Goal: Information Seeking & Learning: Learn about a topic

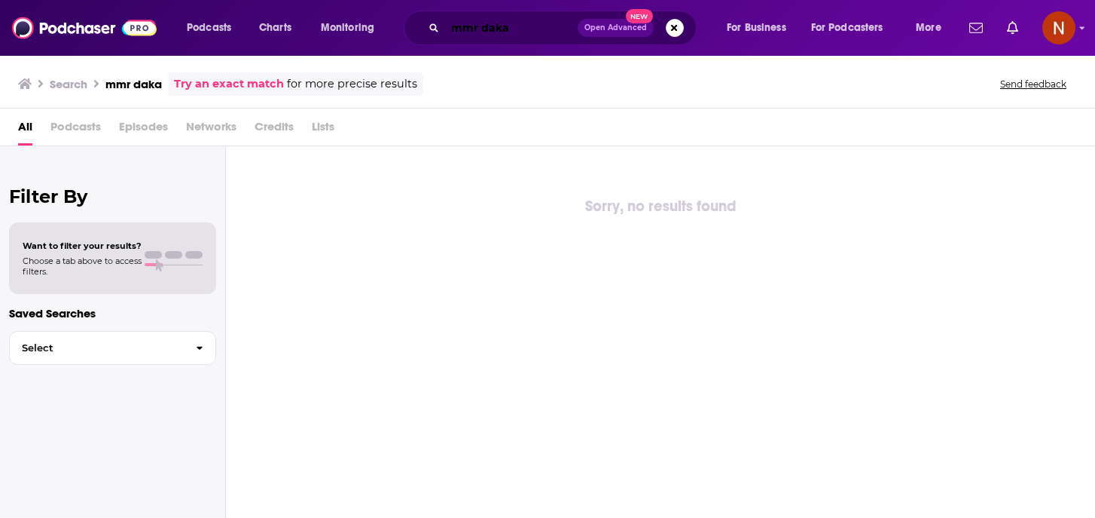
click at [490, 32] on input "mmr daka" at bounding box center [511, 28] width 133 height 24
click at [490, 29] on input "mmr daka" at bounding box center [511, 28] width 133 height 24
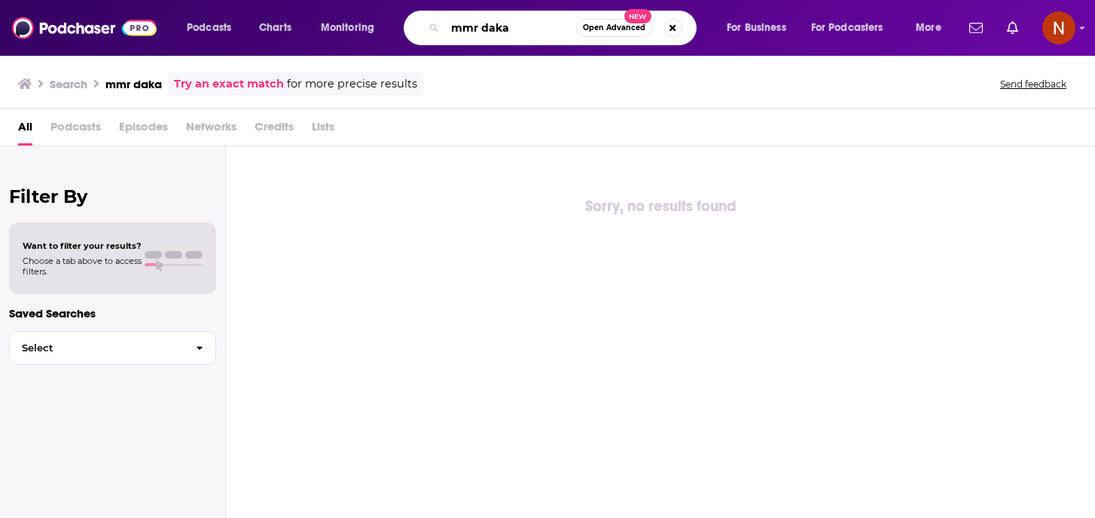
click at [490, 29] on input "mmr daka" at bounding box center [510, 28] width 131 height 24
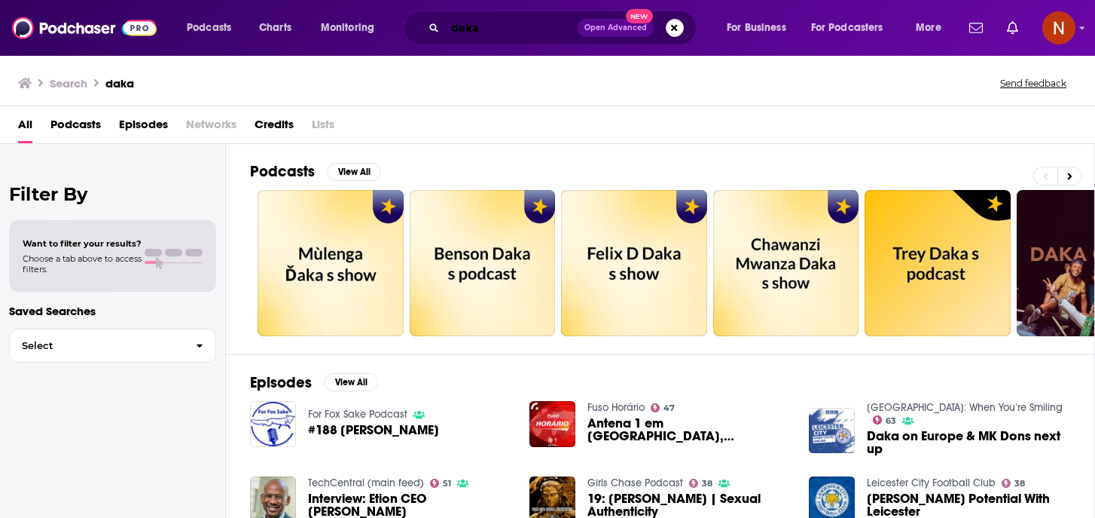
click at [500, 29] on input "daka" at bounding box center [511, 28] width 133 height 24
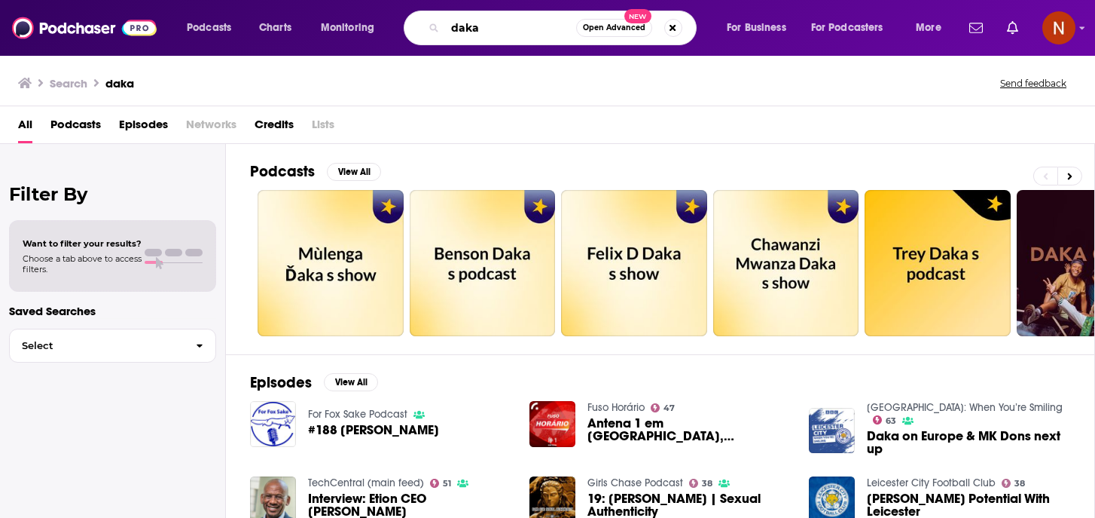
click at [500, 29] on input "daka" at bounding box center [510, 28] width 131 height 24
type input "mmr"
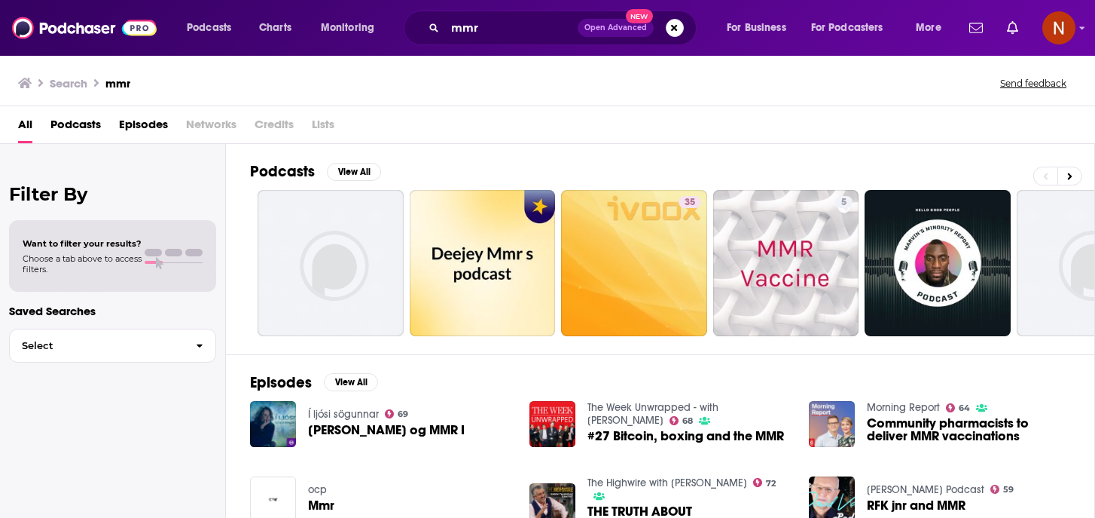
scroll to position [1, 0]
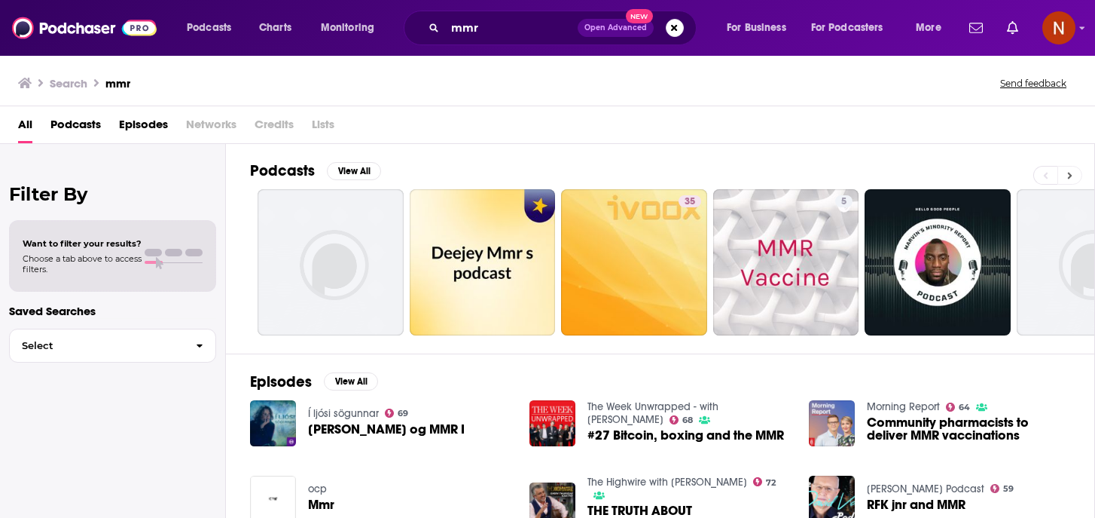
click at [1068, 180] on icon at bounding box center [1070, 175] width 5 height 11
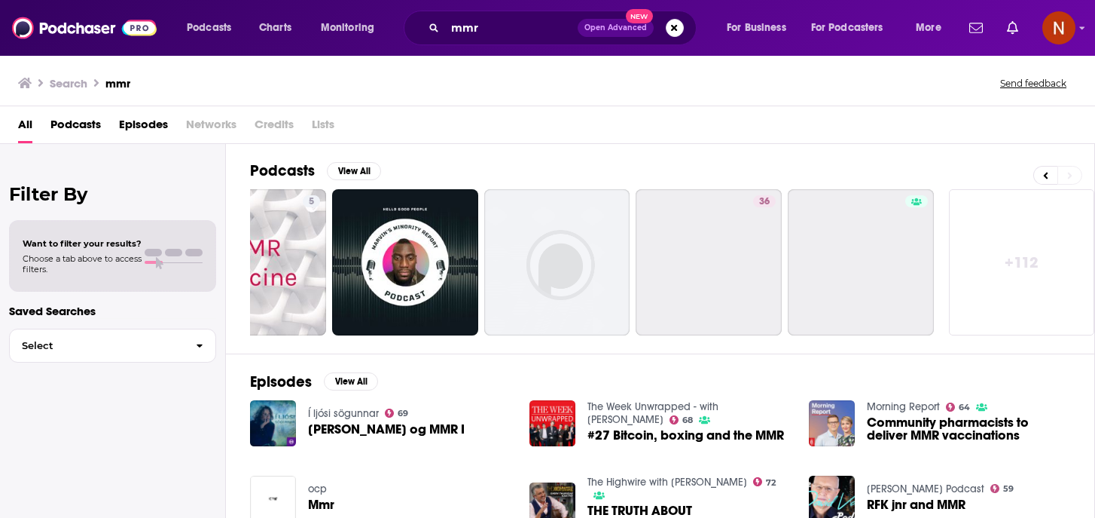
scroll to position [0, 539]
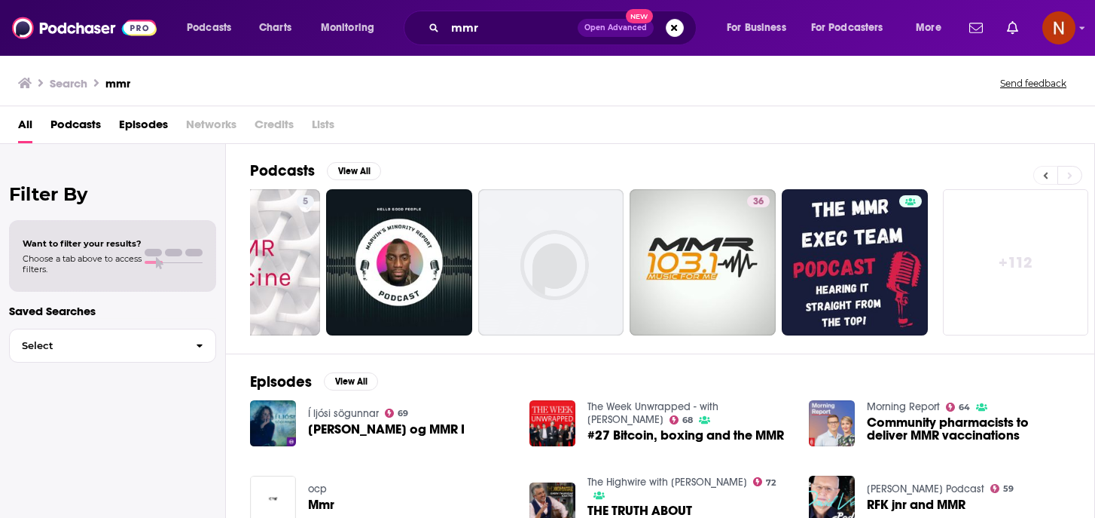
click at [1043, 175] on button at bounding box center [1046, 175] width 24 height 19
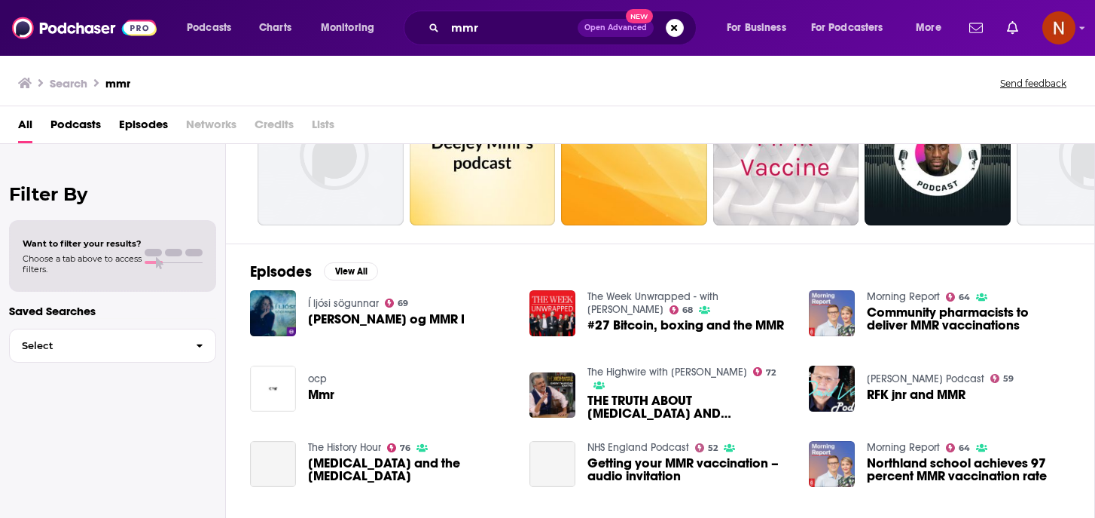
scroll to position [0, 0]
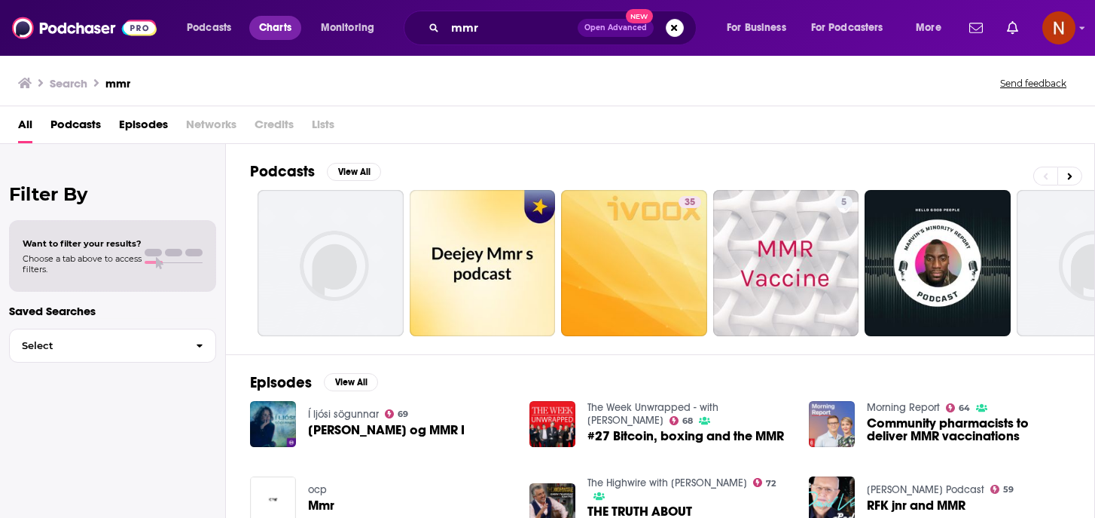
click at [276, 26] on span "Charts" at bounding box center [275, 27] width 32 height 21
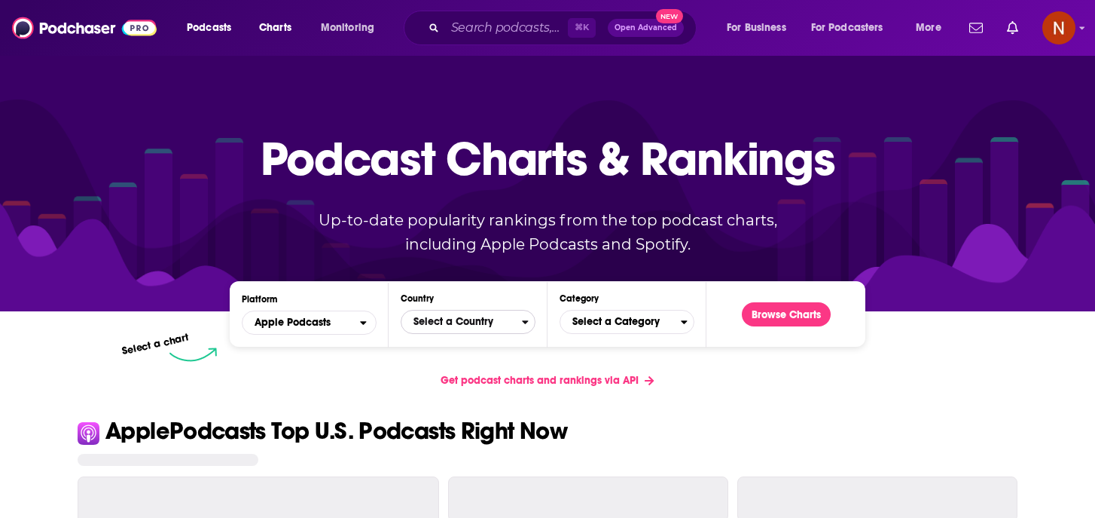
click at [481, 331] on span "Select a Country" at bounding box center [462, 322] width 121 height 26
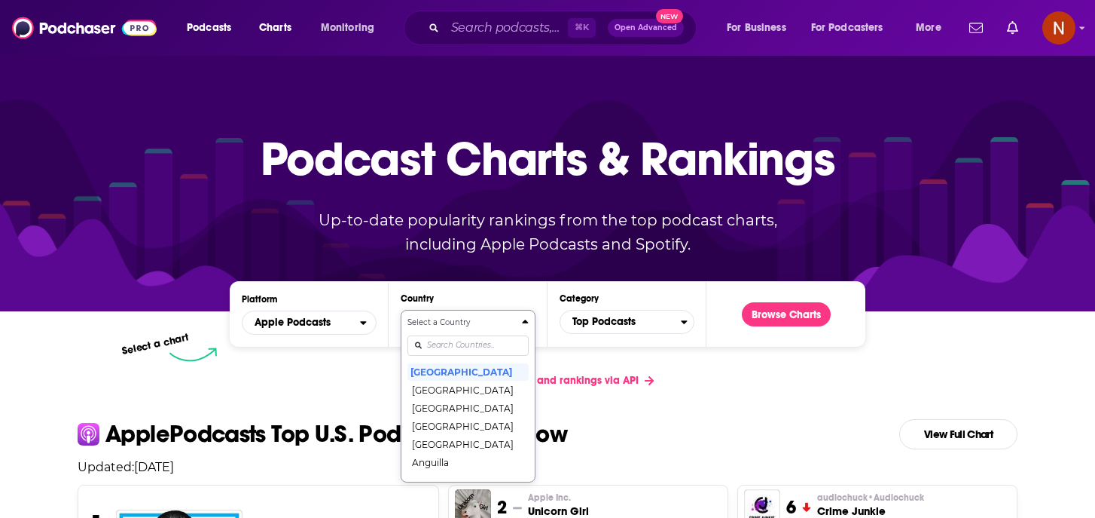
click at [475, 344] on input "Countries" at bounding box center [468, 345] width 121 height 20
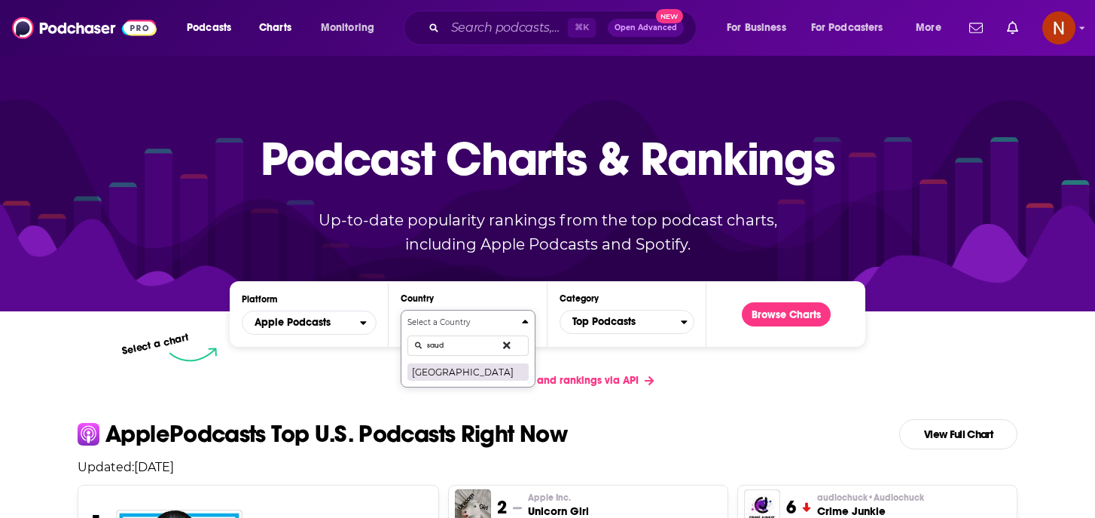
type input "saud"
click at [459, 366] on button "[GEOGRAPHIC_DATA]" at bounding box center [468, 371] width 121 height 18
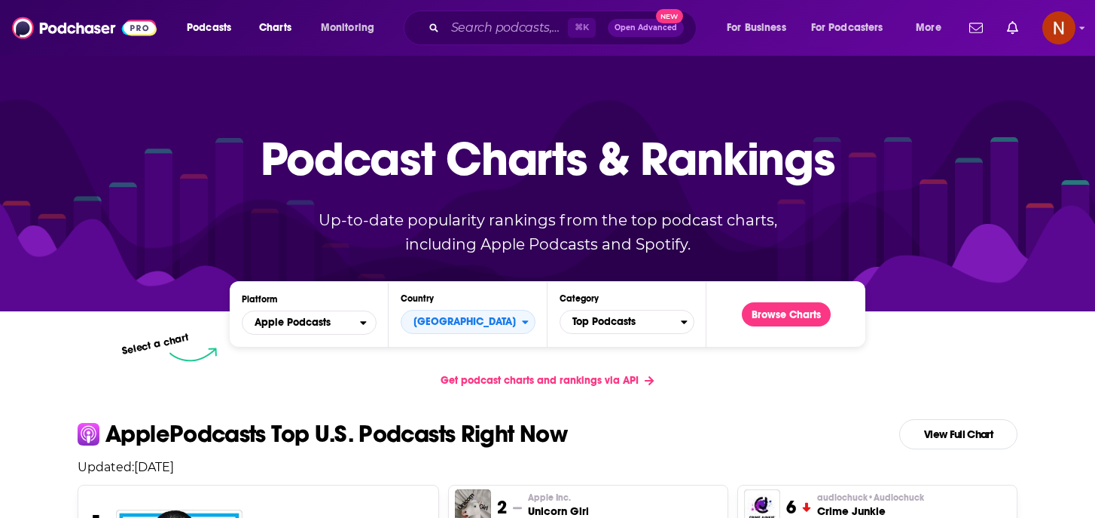
click at [586, 338] on div "Platform Apple Podcasts Country [GEOGRAPHIC_DATA] Category Top Podcasts Browse …" at bounding box center [548, 314] width 636 height 66
click at [594, 323] on span "Top Podcasts" at bounding box center [621, 322] width 121 height 26
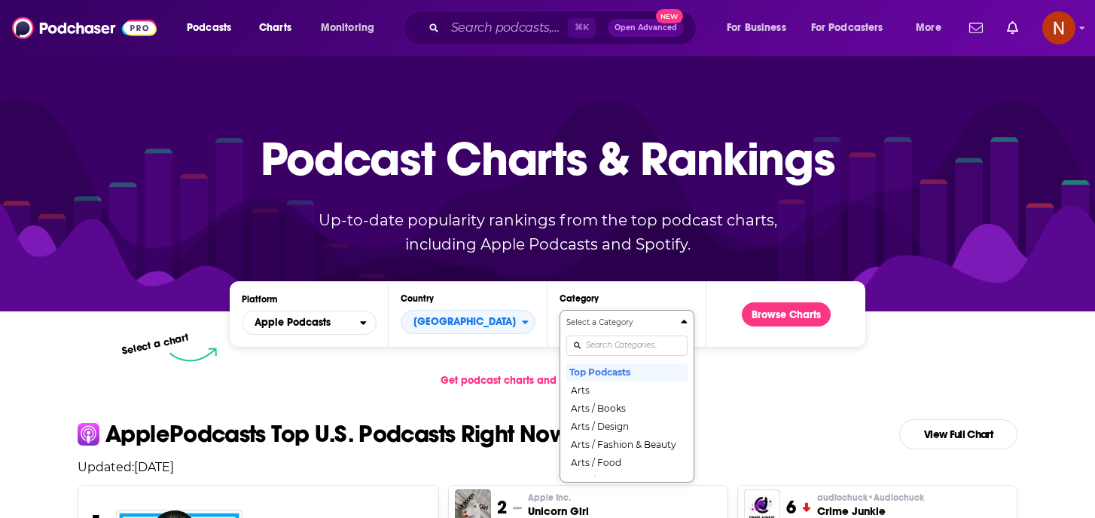
click at [596, 338] on div "Select a Category Top Podcasts Arts Arts / Books Arts / Design Arts / Fashion &…" at bounding box center [627, 395] width 121 height 159
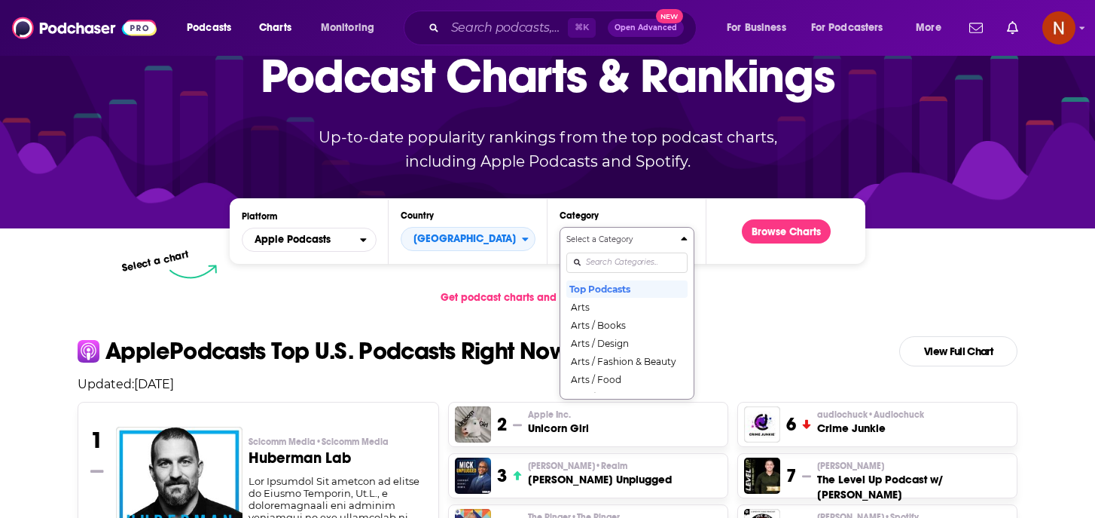
scroll to position [87, 0]
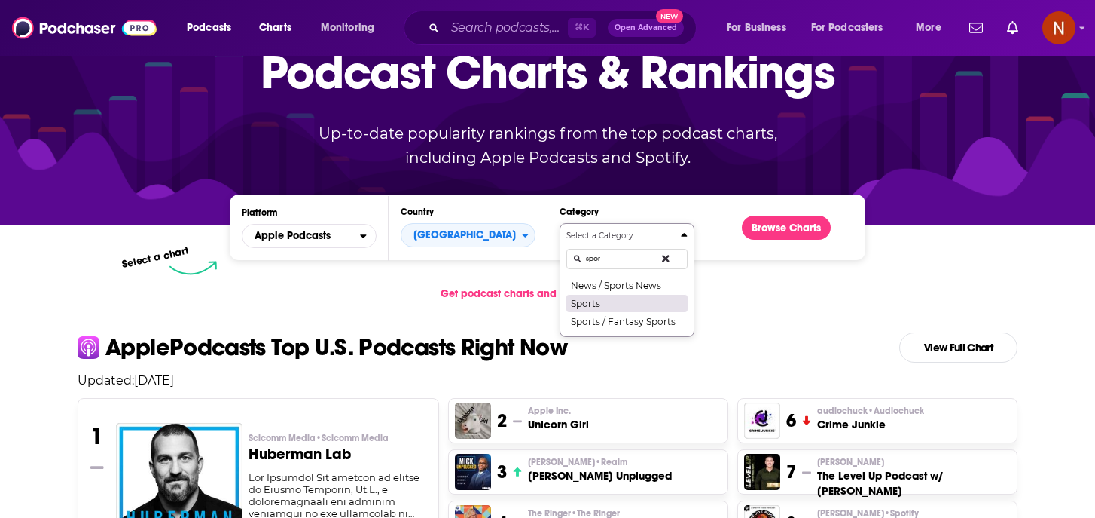
type input "spor"
click at [619, 303] on button "Sports" at bounding box center [627, 303] width 121 height 18
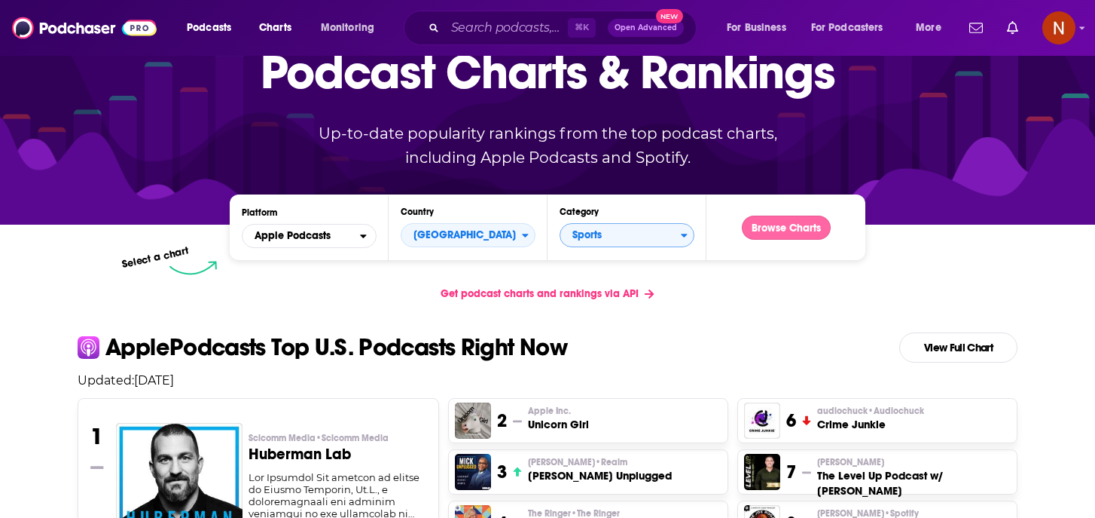
click at [759, 227] on button "Browse Charts" at bounding box center [786, 227] width 89 height 24
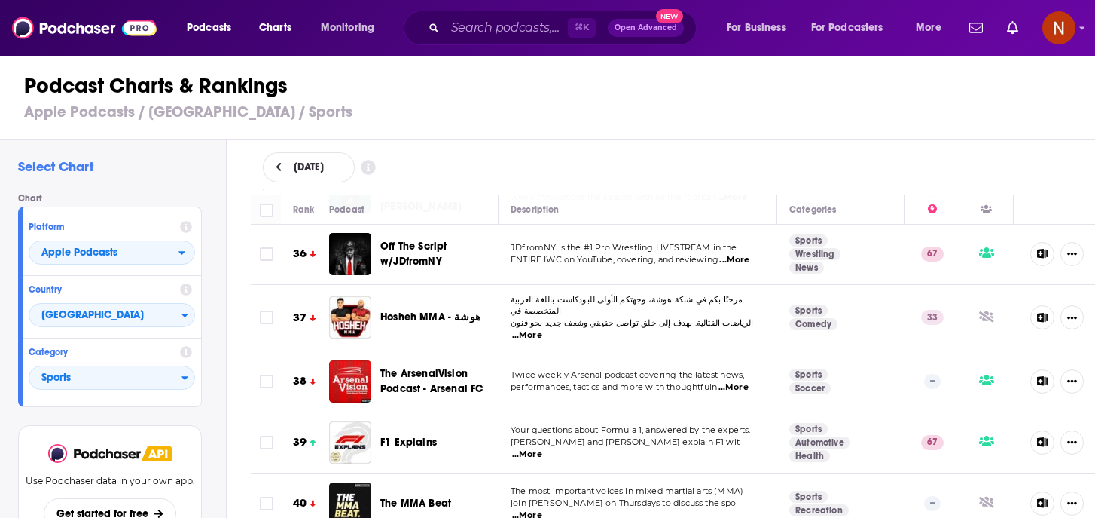
scroll to position [2193, 0]
click at [478, 25] on input "Search podcasts, credits, & more..." at bounding box center [506, 28] width 123 height 24
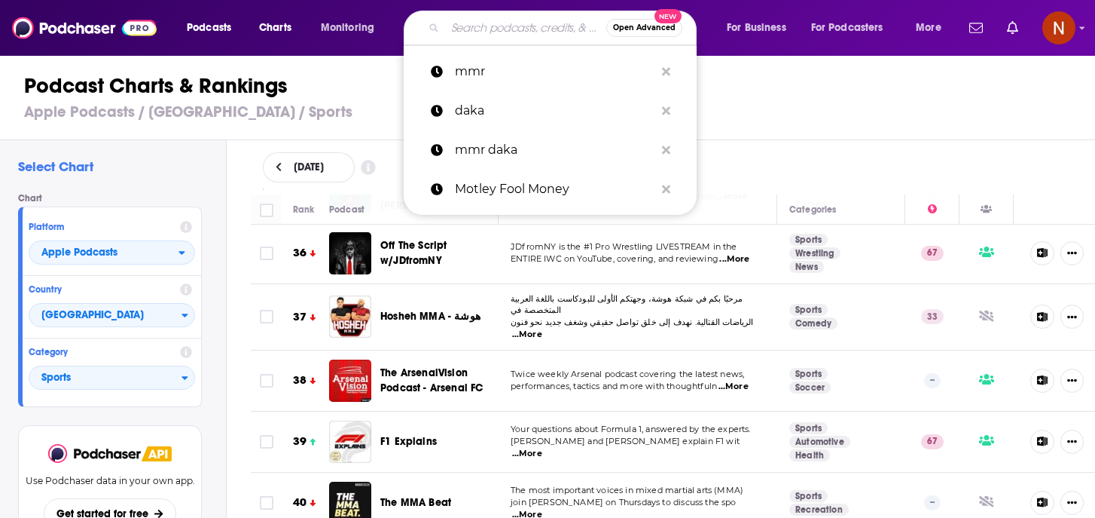
paste input "رعاية"
type input "رعاية"
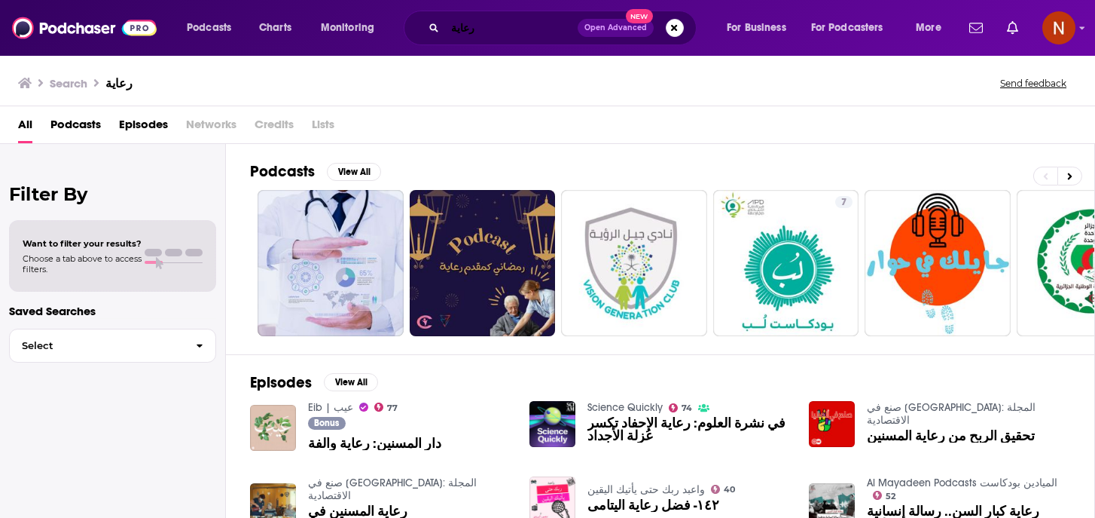
click at [490, 29] on input "رعاية" at bounding box center [511, 28] width 133 height 24
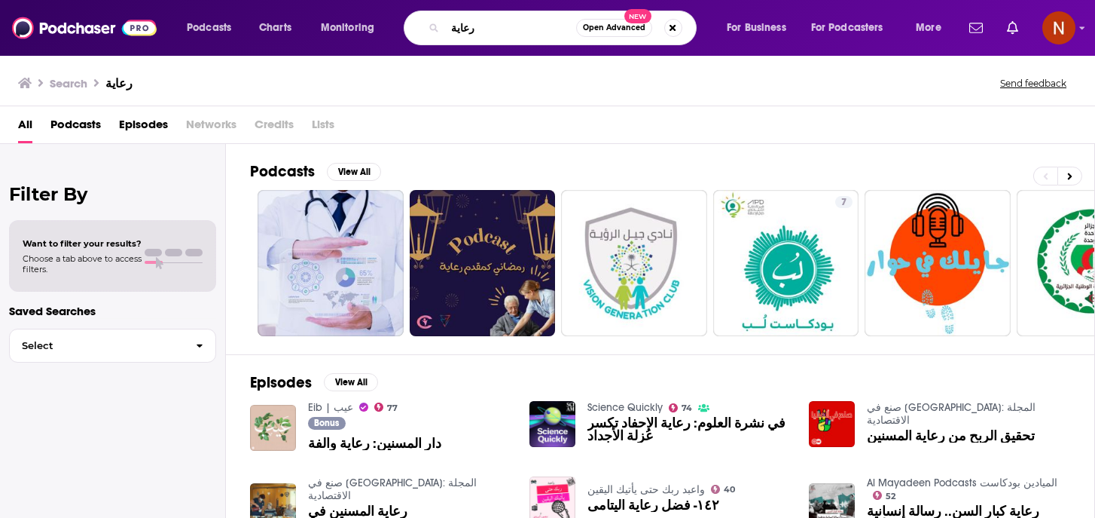
click at [490, 29] on input "رعاية" at bounding box center [510, 28] width 131 height 24
paste input "ودكاست دك"
type input "بودكاست دكة"
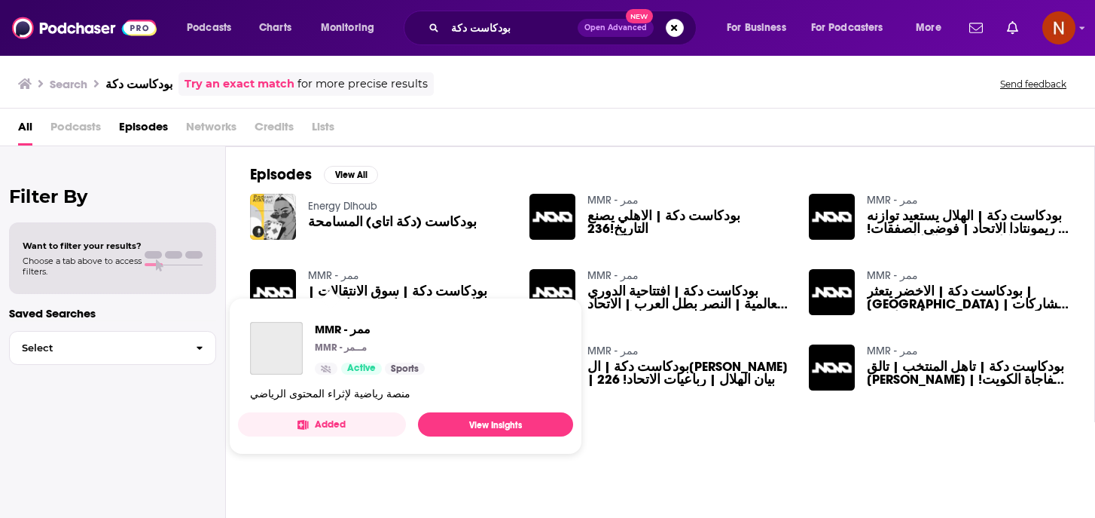
click at [327, 274] on link "MMR - ممر" at bounding box center [333, 275] width 51 height 13
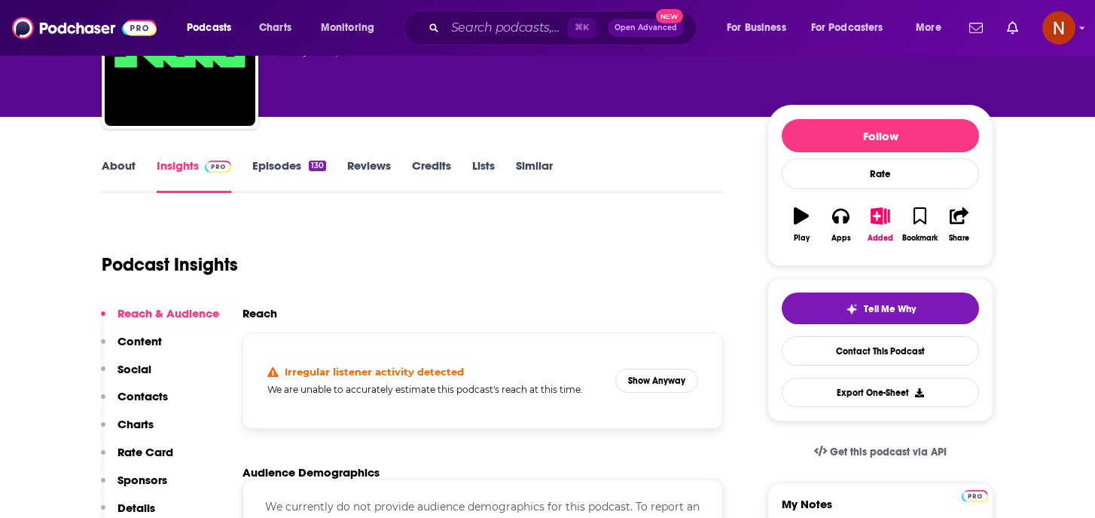
scroll to position [99, 0]
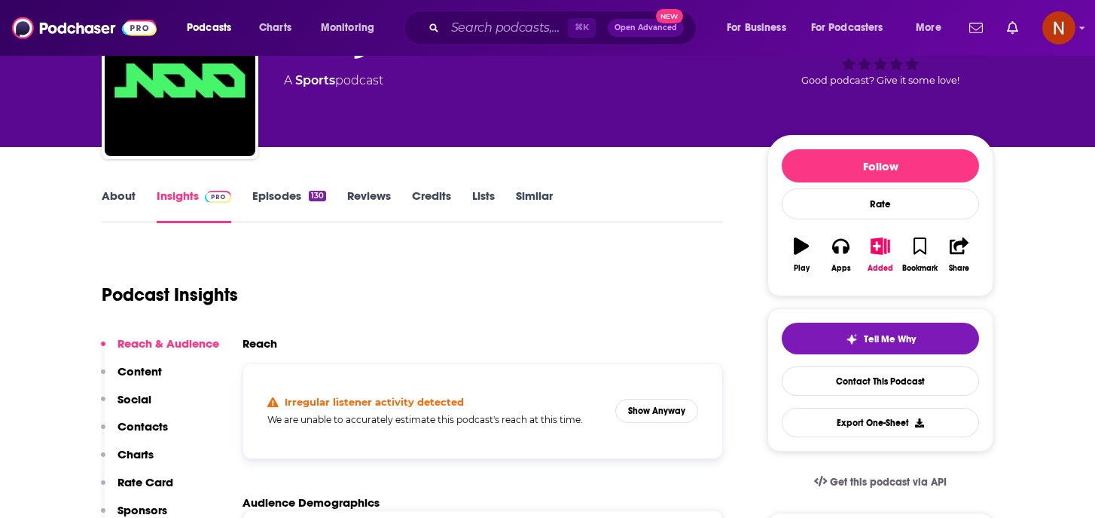
click at [300, 198] on link "Episodes 130" at bounding box center [289, 205] width 74 height 35
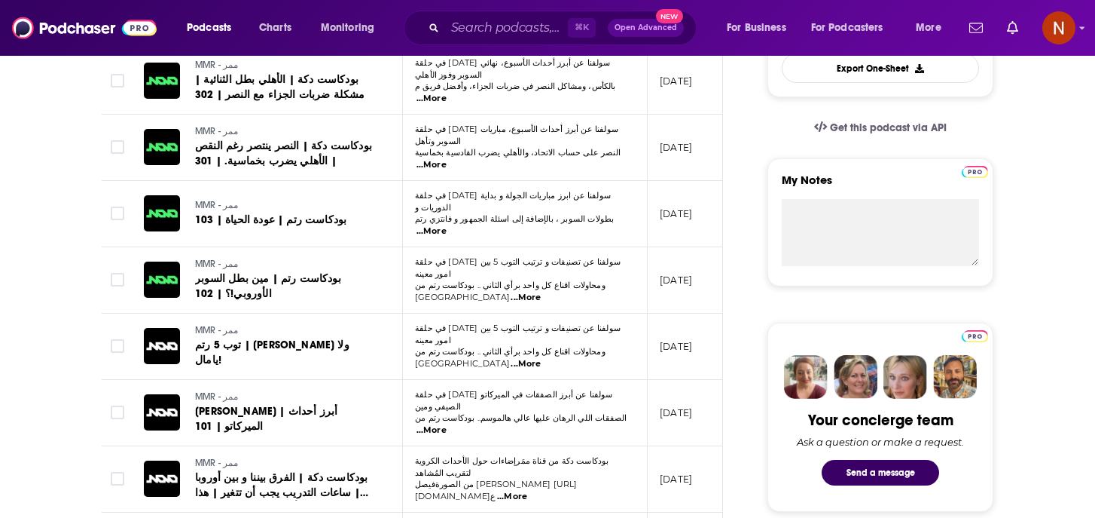
scroll to position [454, 0]
